Goal: Task Accomplishment & Management: Use online tool/utility

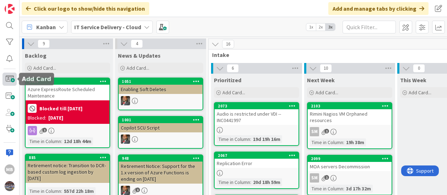
click at [6, 83] on span at bounding box center [9, 78] width 14 height 13
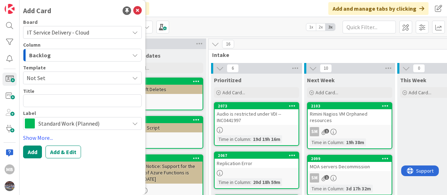
type textarea "x"
type textarea "STDCHG0001202"
paste textarea "Server reboot: azpwc10cadjp00"
type textarea "x"
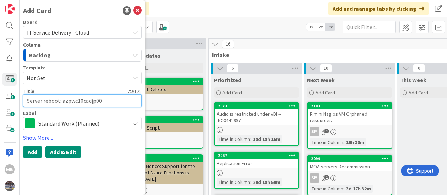
type textarea "Server reboot: azpwc10cadjp00"
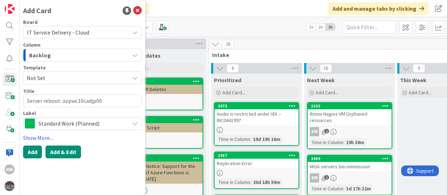
click at [66, 148] on button "Add & Edit" at bounding box center [63, 151] width 36 height 13
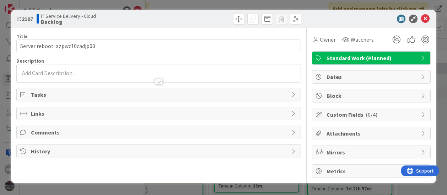
click at [51, 70] on p at bounding box center [158, 73] width 276 height 8
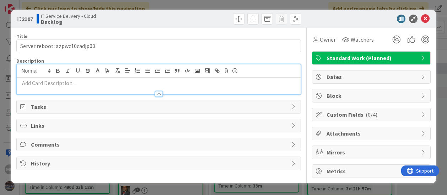
click at [45, 79] on p at bounding box center [158, 83] width 276 height 8
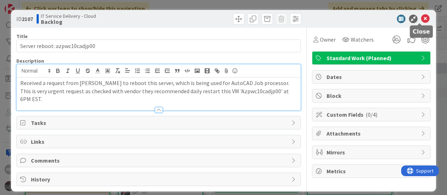
click at [421, 19] on icon at bounding box center [425, 19] width 9 height 9
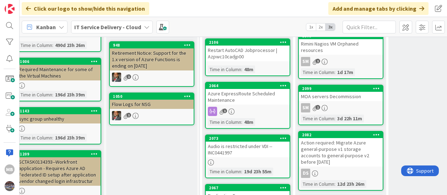
scroll to position [113, 9]
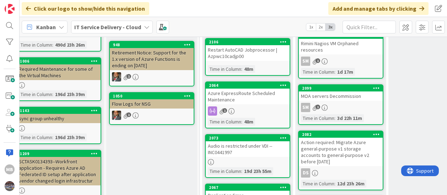
click at [323, 91] on div "MOA servers Decommission" at bounding box center [341, 95] width 84 height 9
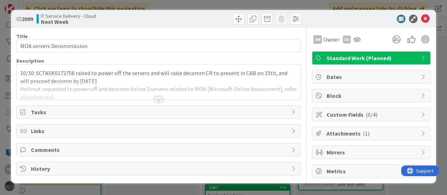
click at [158, 100] on div at bounding box center [159, 99] width 8 height 6
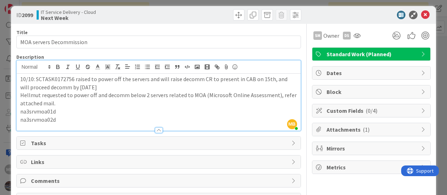
scroll to position [4, 0]
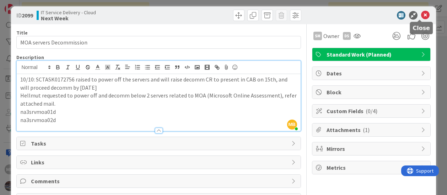
click at [421, 12] on icon at bounding box center [425, 15] width 9 height 9
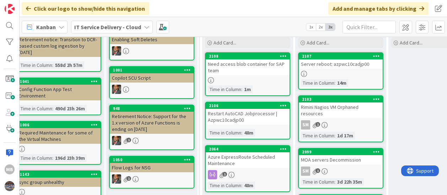
scroll to position [49, 9]
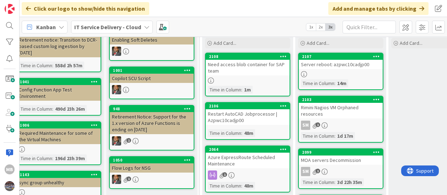
click at [355, 107] on div "Rimini Nagios VM Orphaned resources" at bounding box center [341, 111] width 84 height 16
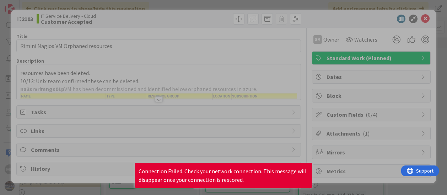
click at [285, 116] on div at bounding box center [223, 97] width 447 height 195
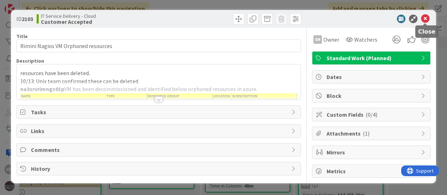
click at [422, 19] on icon at bounding box center [425, 19] width 9 height 9
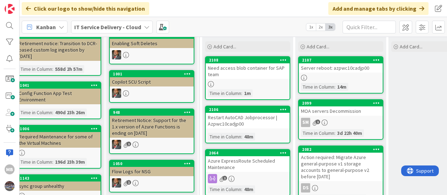
scroll to position [45, 9]
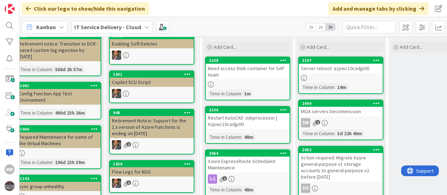
click at [376, 59] on icon at bounding box center [376, 60] width 7 height 5
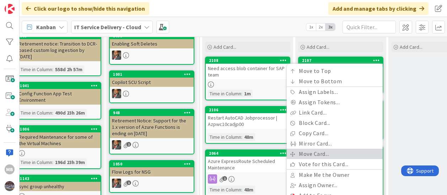
click at [328, 155] on link "Move Card..." at bounding box center [334, 153] width 96 height 10
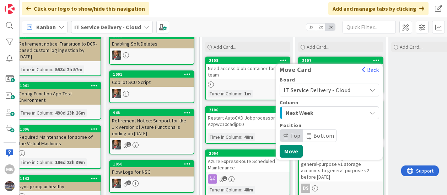
click at [356, 113] on div "Next Week" at bounding box center [325, 112] width 83 height 11
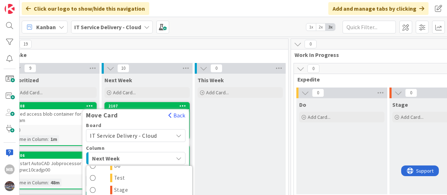
scroll to position [0, 200]
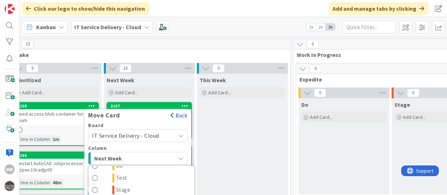
click at [184, 115] on button "Back" at bounding box center [178, 115] width 17 height 8
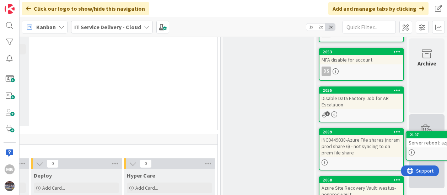
scroll to position [219, 844]
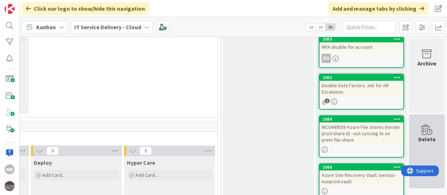
click at [427, 140] on div "Delete" at bounding box center [426, 139] width 17 height 9
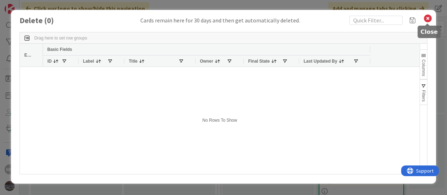
click at [423, 19] on icon at bounding box center [427, 18] width 9 height 10
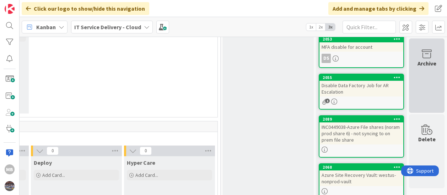
click at [411, 69] on div "Archive" at bounding box center [427, 75] width 36 height 74
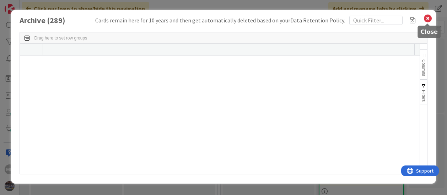
click at [427, 17] on icon at bounding box center [427, 18] width 9 height 10
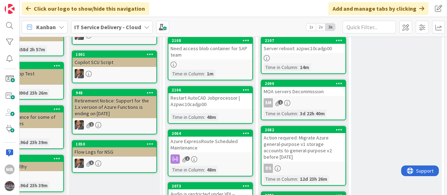
scroll to position [33, 46]
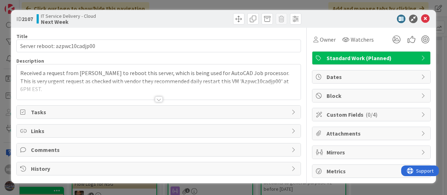
drag, startPoint x: 315, startPoint y: 94, endPoint x: 196, endPoint y: 21, distance: 139.6
click at [196, 21] on div at bounding box center [230, 18] width 141 height 11
click at [422, 60] on icon at bounding box center [424, 58] width 6 height 6
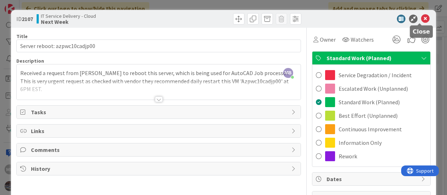
click at [421, 17] on icon at bounding box center [425, 19] width 9 height 9
